Goal: Task Accomplishment & Management: Manage account settings

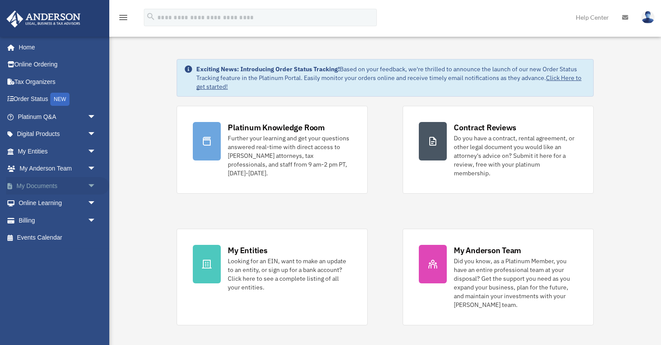
click at [92, 187] on span "arrow_drop_down" at bounding box center [95, 186] width 17 height 18
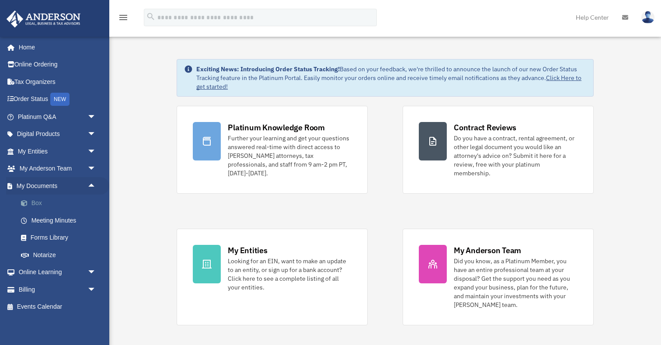
click at [53, 204] on link "Box" at bounding box center [60, 203] width 97 height 17
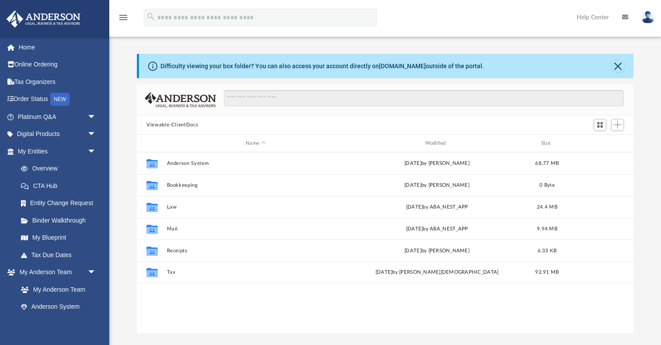
scroll to position [199, 496]
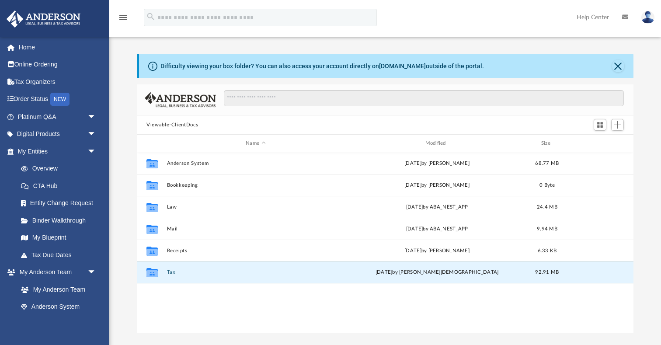
click at [167, 271] on button "Tax" at bounding box center [256, 272] width 178 height 6
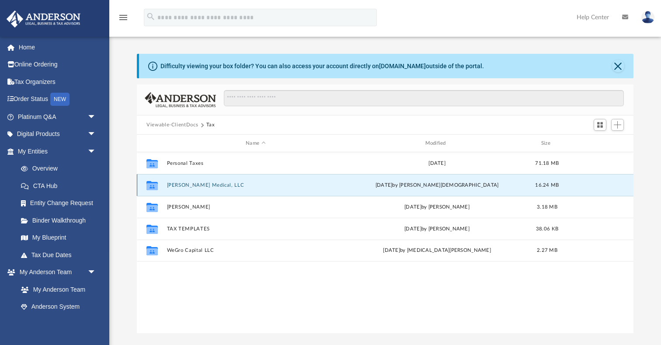
click at [195, 183] on button "[PERSON_NAME] Medical, LLC" at bounding box center [256, 185] width 178 height 6
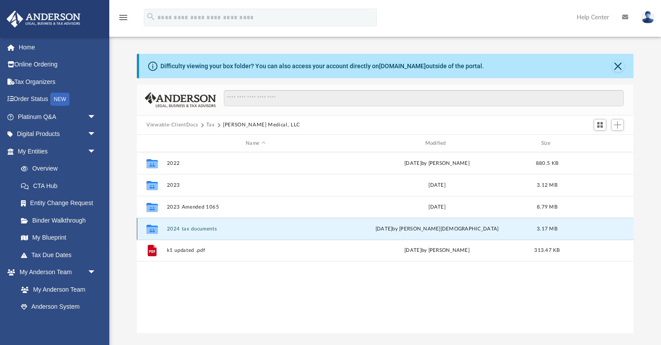
click at [189, 229] on button "2024 tax documents" at bounding box center [256, 229] width 178 height 6
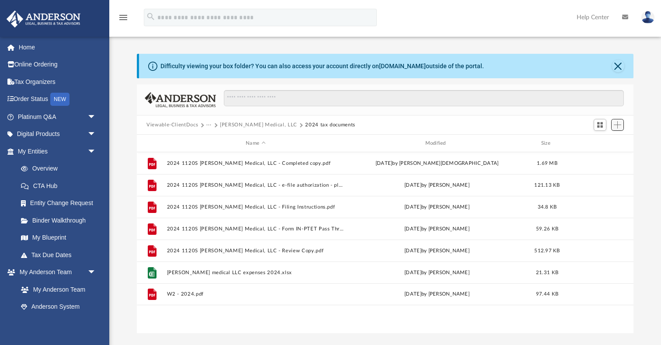
click at [622, 128] on button "Add" at bounding box center [617, 125] width 13 height 12
click at [601, 156] on li "New Folder" at bounding box center [605, 155] width 28 height 9
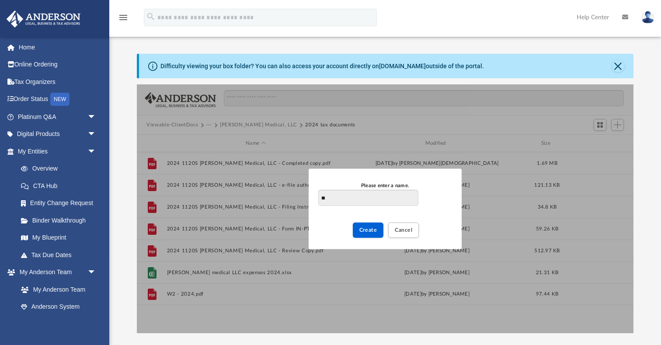
type input "*"
type input "**********"
click at [370, 230] on span "Create" at bounding box center [368, 229] width 18 height 5
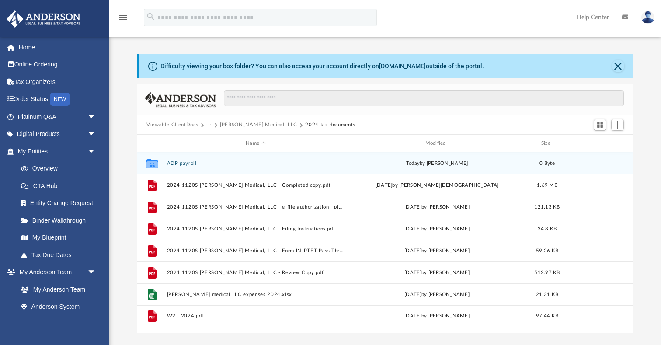
click at [187, 166] on div "Collaborated Folder ADP payroll [DATE] by [PERSON_NAME] 0 Byte" at bounding box center [385, 163] width 497 height 22
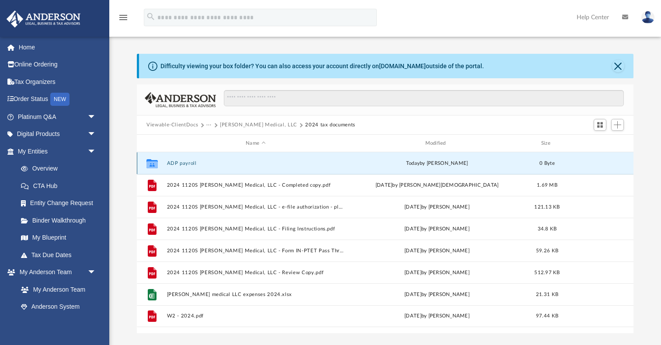
click at [186, 165] on button "ADP payroll" at bounding box center [256, 163] width 178 height 6
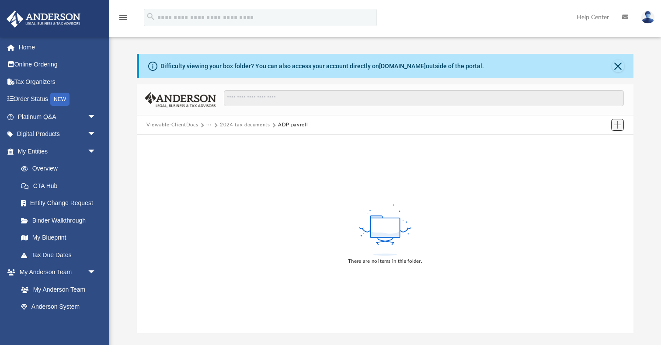
click at [617, 124] on span "Add" at bounding box center [617, 124] width 7 height 7
click at [611, 144] on li "Upload" at bounding box center [605, 141] width 28 height 9
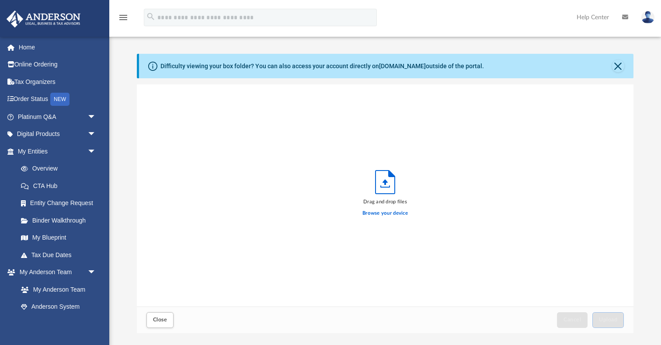
scroll to position [222, 496]
click at [370, 214] on label "Browse your device" at bounding box center [385, 213] width 45 height 8
click at [0, 0] on input "Browse your device" at bounding box center [0, 0] width 0 height 0
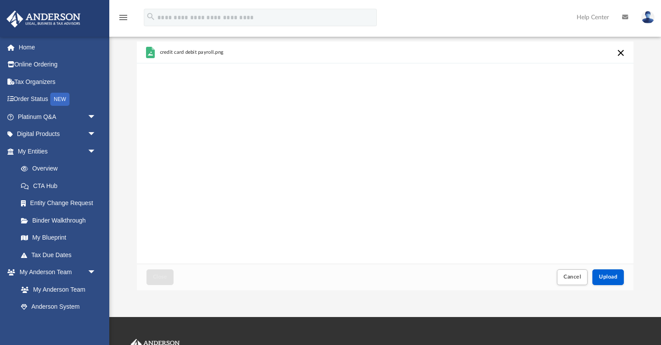
scroll to position [87, 0]
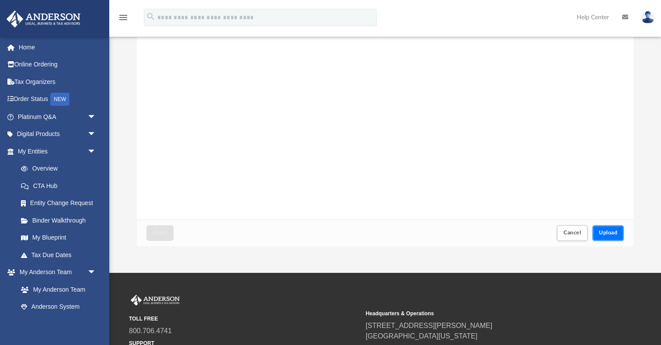
click at [612, 233] on span "Upload" at bounding box center [608, 232] width 18 height 5
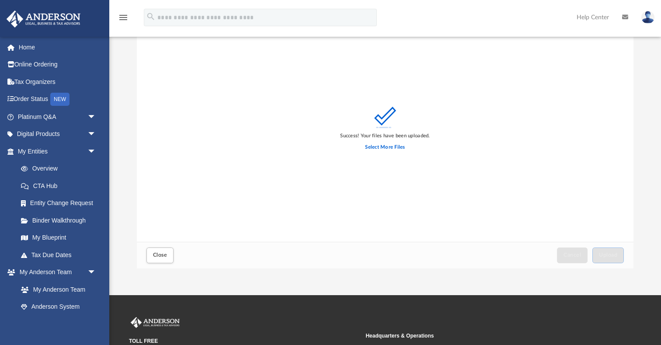
scroll to position [69, 0]
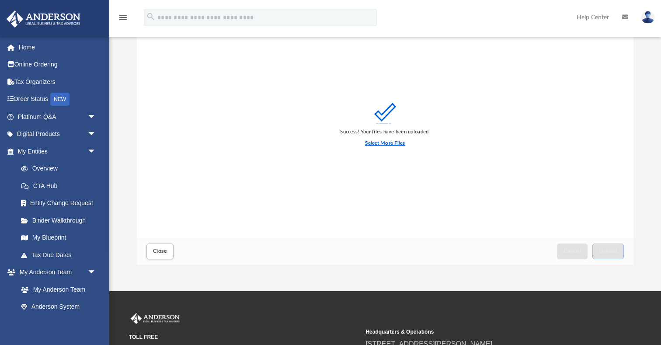
click at [402, 143] on label "Select More Files" at bounding box center [385, 144] width 40 height 8
click at [0, 0] on input "Select More Files" at bounding box center [0, 0] width 0 height 0
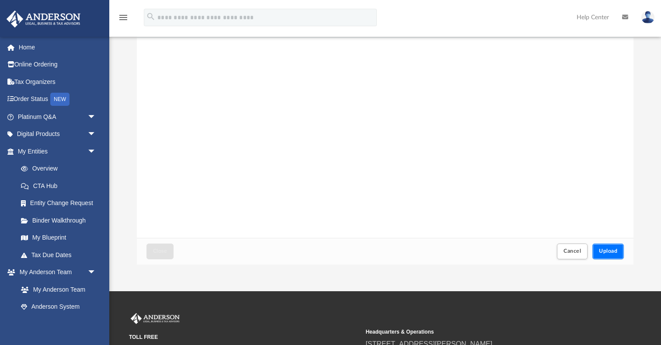
click at [607, 252] on span "Upload" at bounding box center [608, 250] width 18 height 5
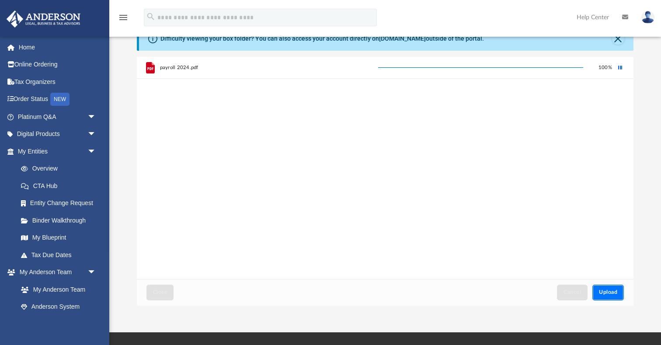
scroll to position [0, 0]
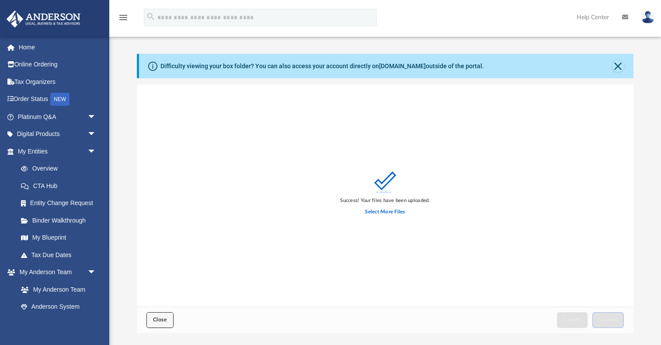
click at [164, 317] on span "Close" at bounding box center [160, 319] width 14 height 5
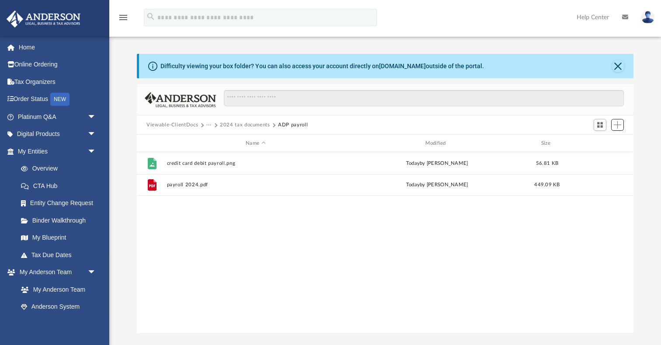
scroll to position [199, 496]
